Goal: Transaction & Acquisition: Obtain resource

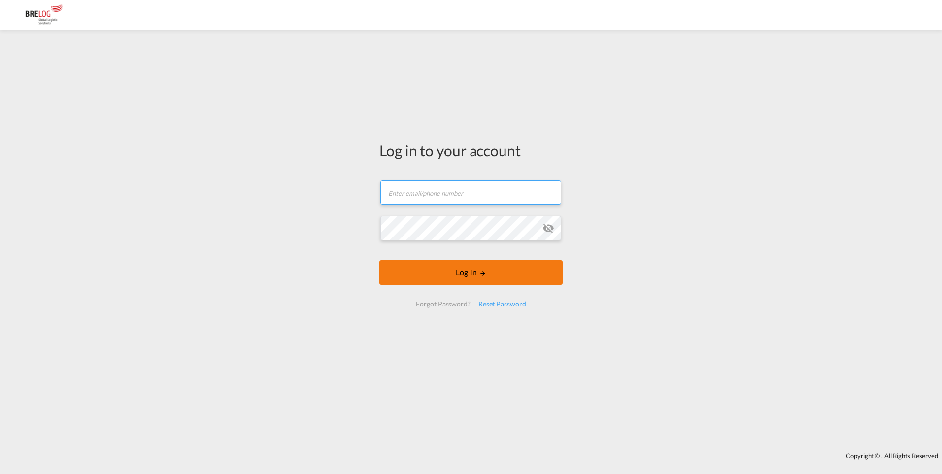
type input "[EMAIL_ADDRESS][DOMAIN_NAME]"
click at [477, 269] on button "Log In" at bounding box center [470, 272] width 183 height 25
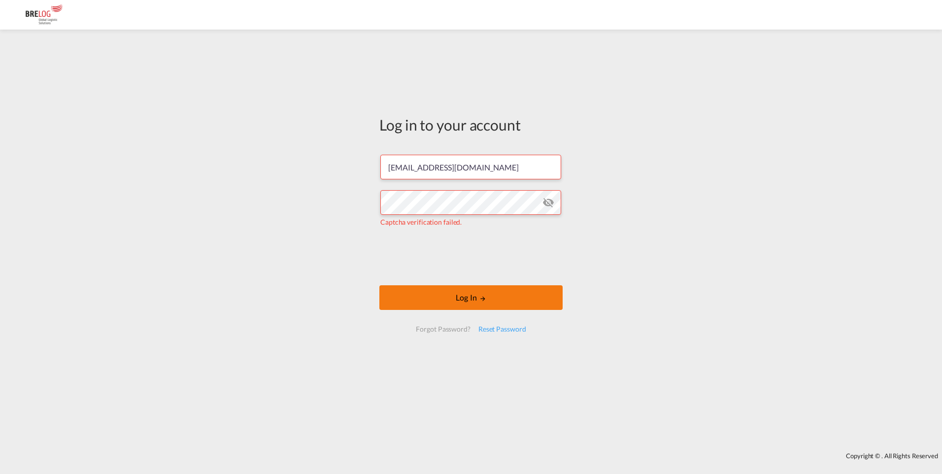
click at [520, 301] on button "Log In" at bounding box center [470, 297] width 183 height 25
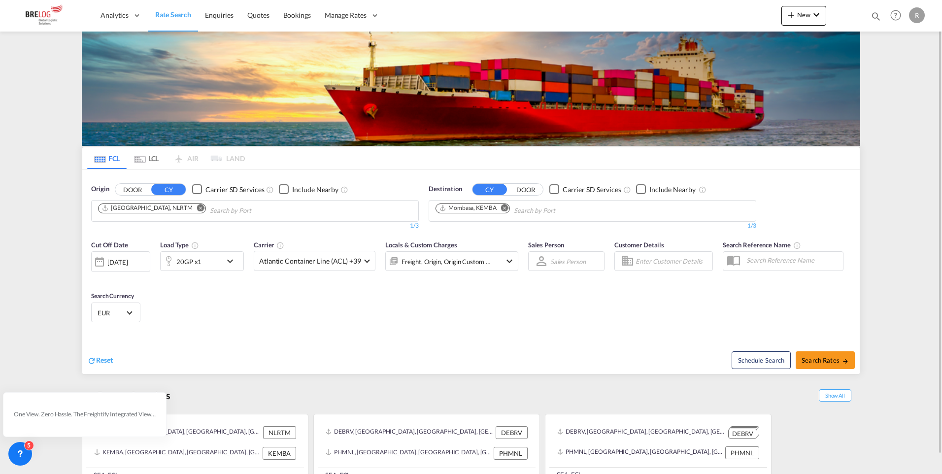
click at [197, 208] on md-icon "Remove" at bounding box center [200, 207] width 7 height 7
click at [507, 206] on md-icon "Remove" at bounding box center [504, 207] width 7 height 7
click at [324, 208] on body "Analytics Dashboard Rate Search Enquiries Quotes Bookings" at bounding box center [471, 237] width 942 height 474
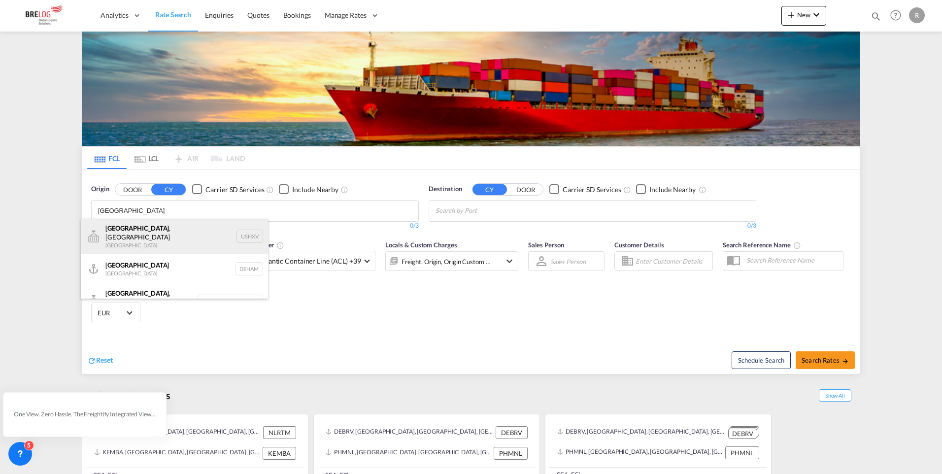
type input "[GEOGRAPHIC_DATA]"
click at [155, 232] on div "[GEOGRAPHIC_DATA] , [GEOGRAPHIC_DATA] [GEOGRAPHIC_DATA] USHXV" at bounding box center [174, 236] width 187 height 35
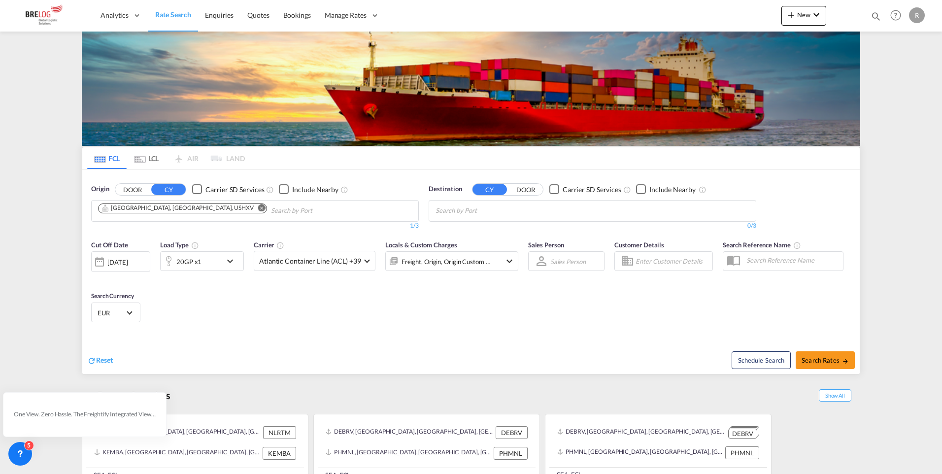
click at [258, 208] on md-icon "Remove" at bounding box center [261, 207] width 7 height 7
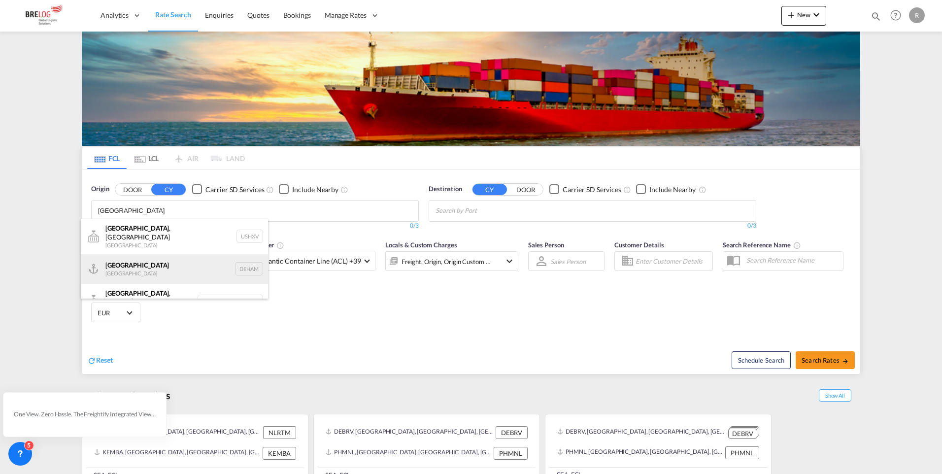
type input "[GEOGRAPHIC_DATA]"
click at [159, 259] on div "[GEOGRAPHIC_DATA] [GEOGRAPHIC_DATA] DEHAM" at bounding box center [174, 269] width 187 height 30
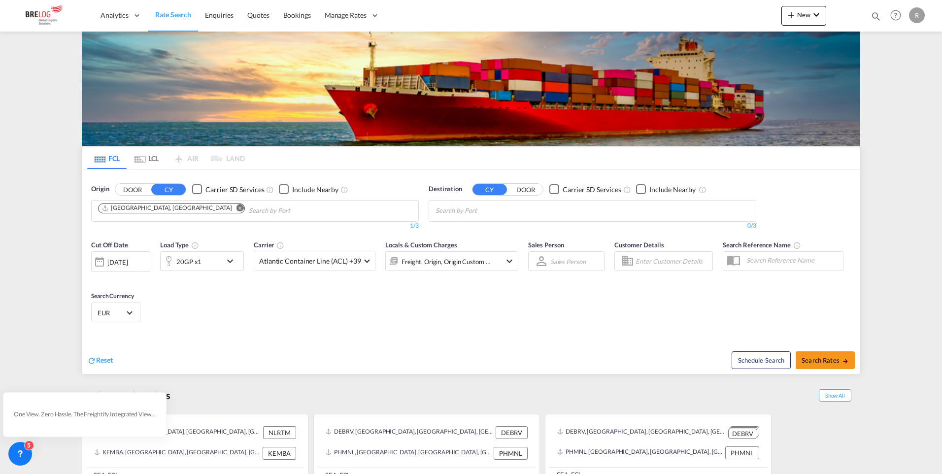
click at [544, 216] on body "Analytics Dashboard Rate Search Enquiries Quotes Bookings" at bounding box center [471, 237] width 942 height 474
type input "[GEOGRAPHIC_DATA]"
click at [483, 257] on div "[GEOGRAPHIC_DATA] [GEOGRAPHIC_DATA] PHMNL" at bounding box center [511, 269] width 187 height 30
click at [227, 265] on md-icon "icon-chevron-down" at bounding box center [232, 261] width 17 height 12
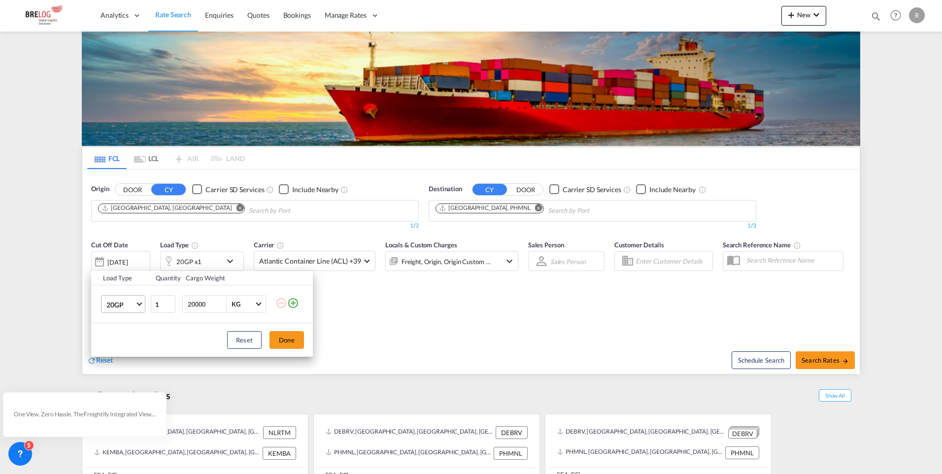
click at [133, 300] on span "20GP" at bounding box center [120, 305] width 29 height 10
click at [127, 334] on md-option "40GP" at bounding box center [132, 328] width 67 height 24
click at [297, 347] on button "Done" at bounding box center [286, 340] width 34 height 18
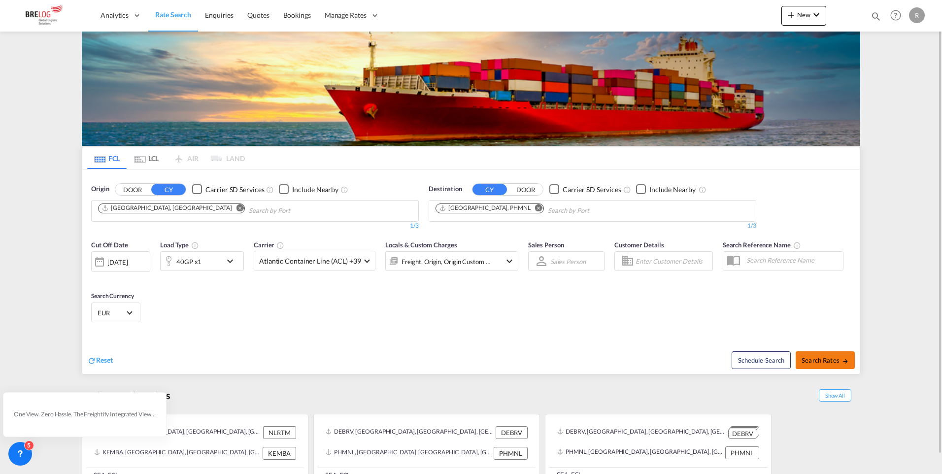
click at [834, 355] on button "Search Rates" at bounding box center [825, 360] width 59 height 18
type input "DEHAM to PHMNL / [DATE]"
